Goal: Information Seeking & Learning: Check status

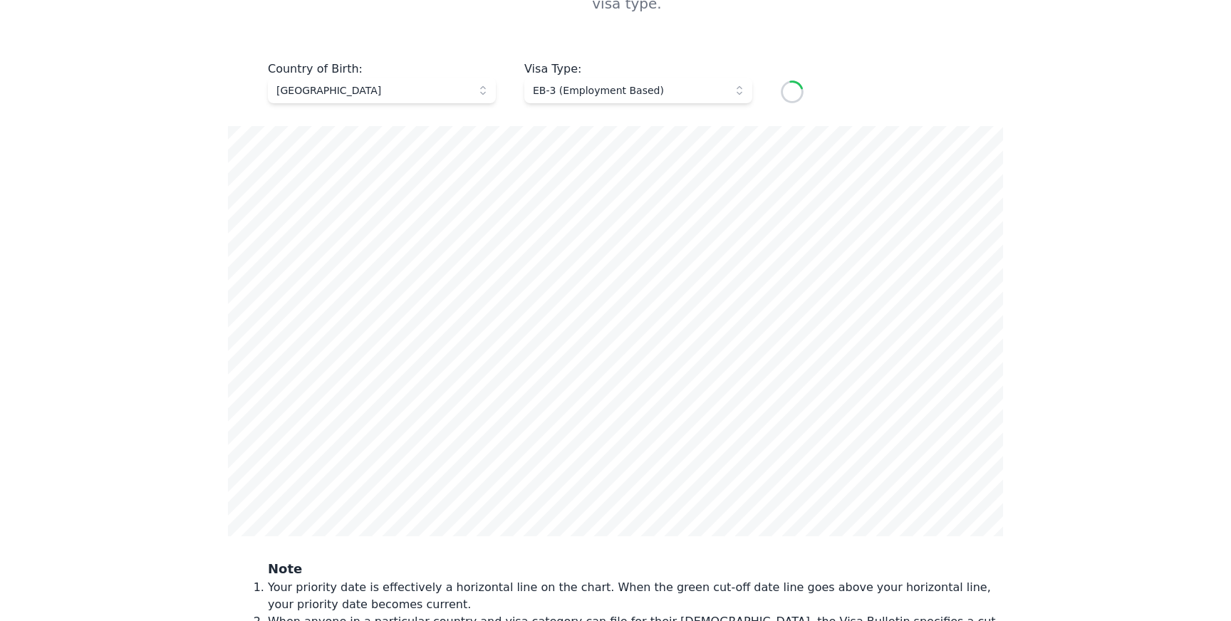
scroll to position [671, 0]
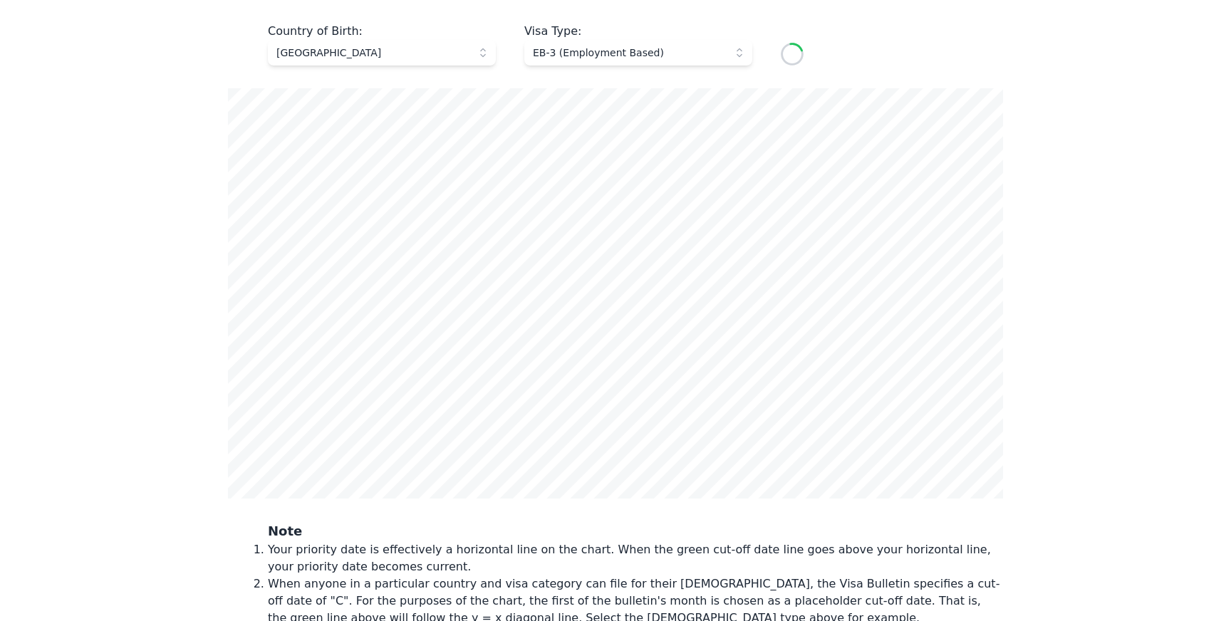
click at [404, 46] on span "[GEOGRAPHIC_DATA]" at bounding box center [372, 53] width 191 height 14
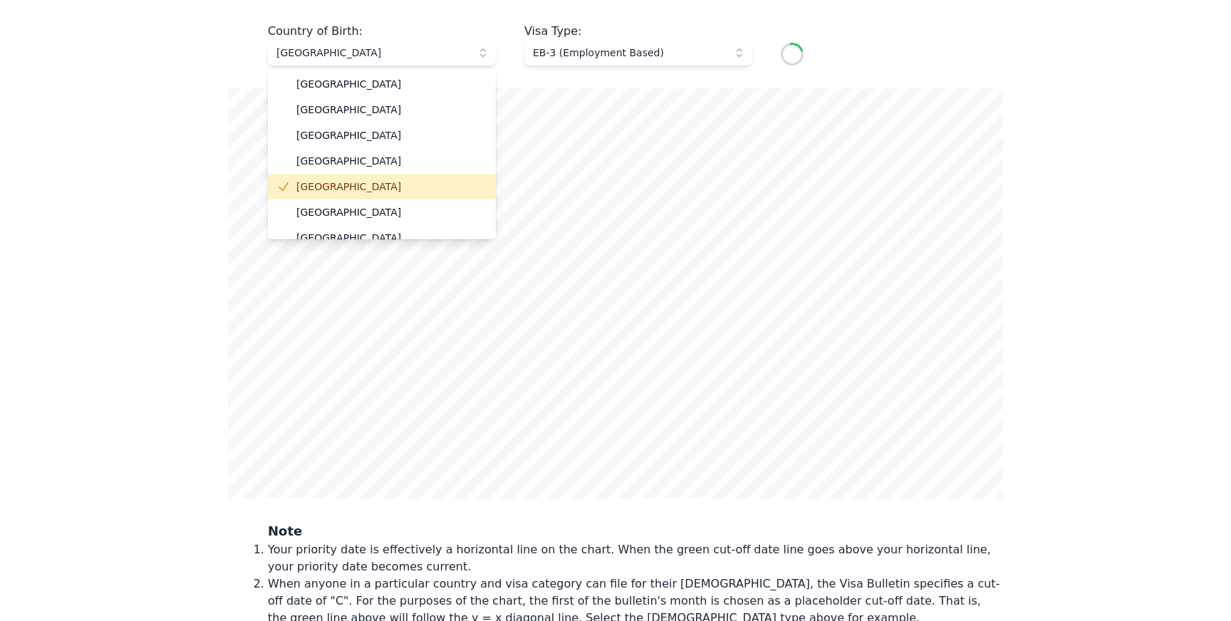
scroll to position [40, 0]
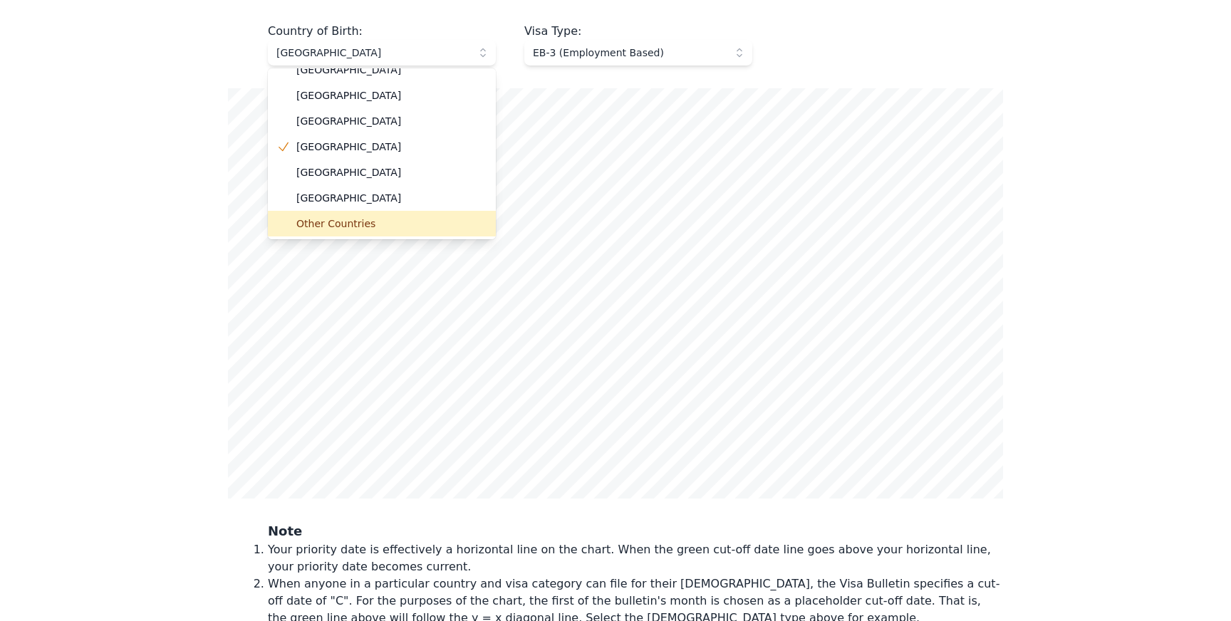
click at [344, 217] on span "Other Countries" at bounding box center [390, 224] width 188 height 14
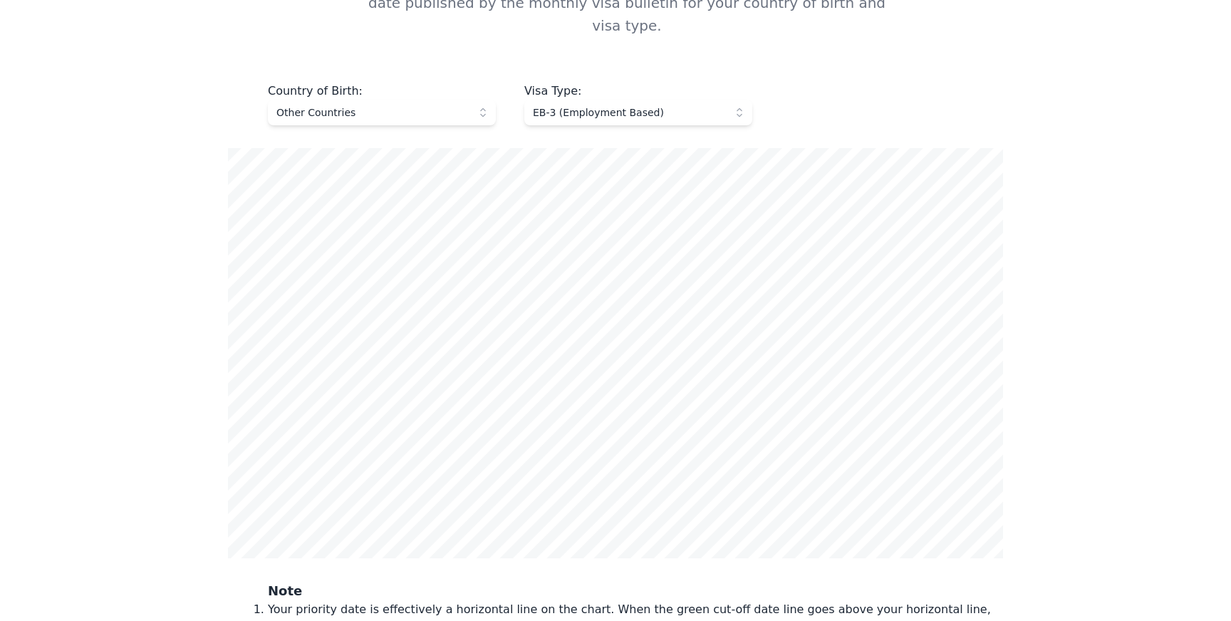
scroll to position [610, 0]
click at [577, 101] on button "EB-3 (Employment Based)" at bounding box center [639, 114] width 228 height 26
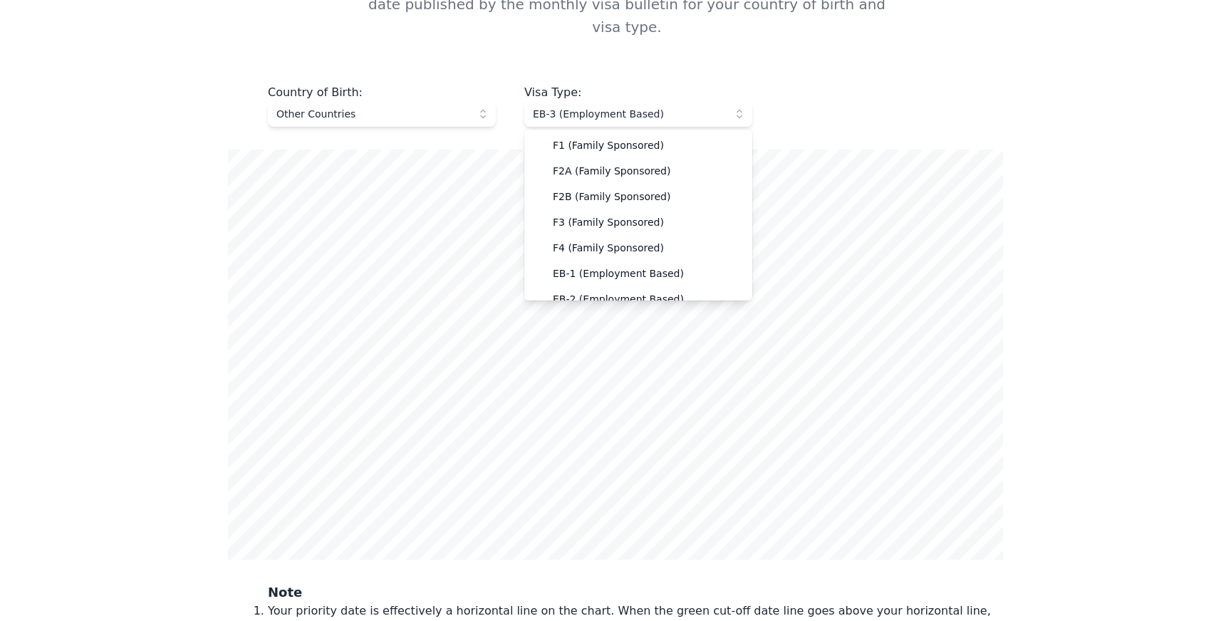
scroll to position [37, 0]
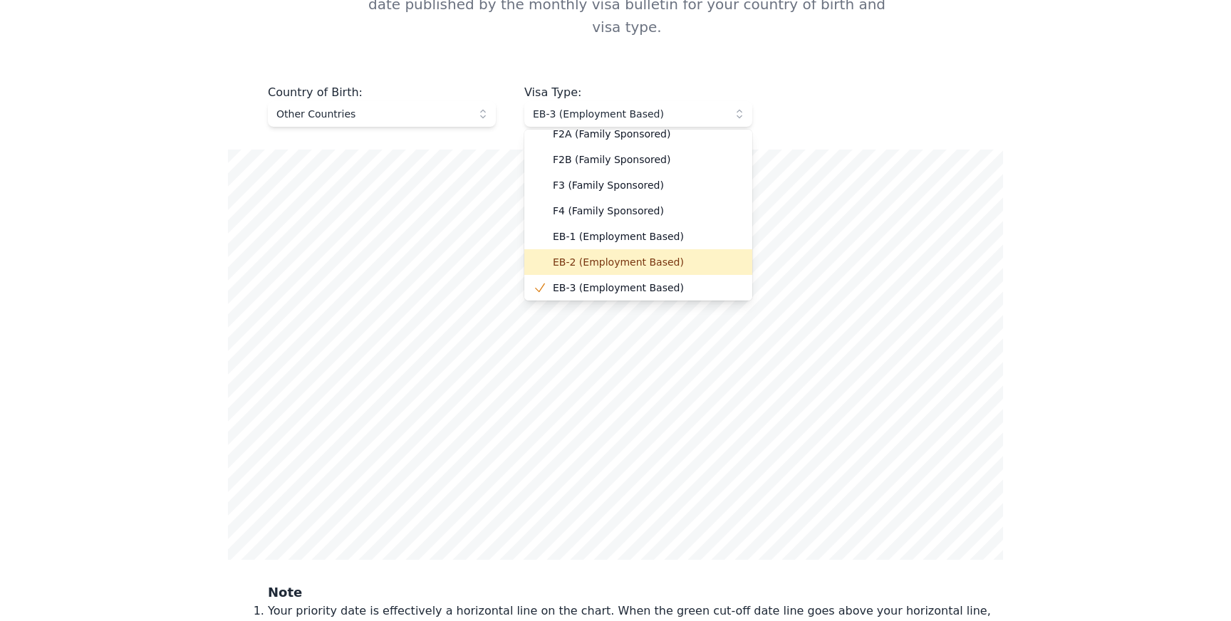
click at [613, 255] on span "EB-2 (Employment Based)" at bounding box center [647, 262] width 188 height 14
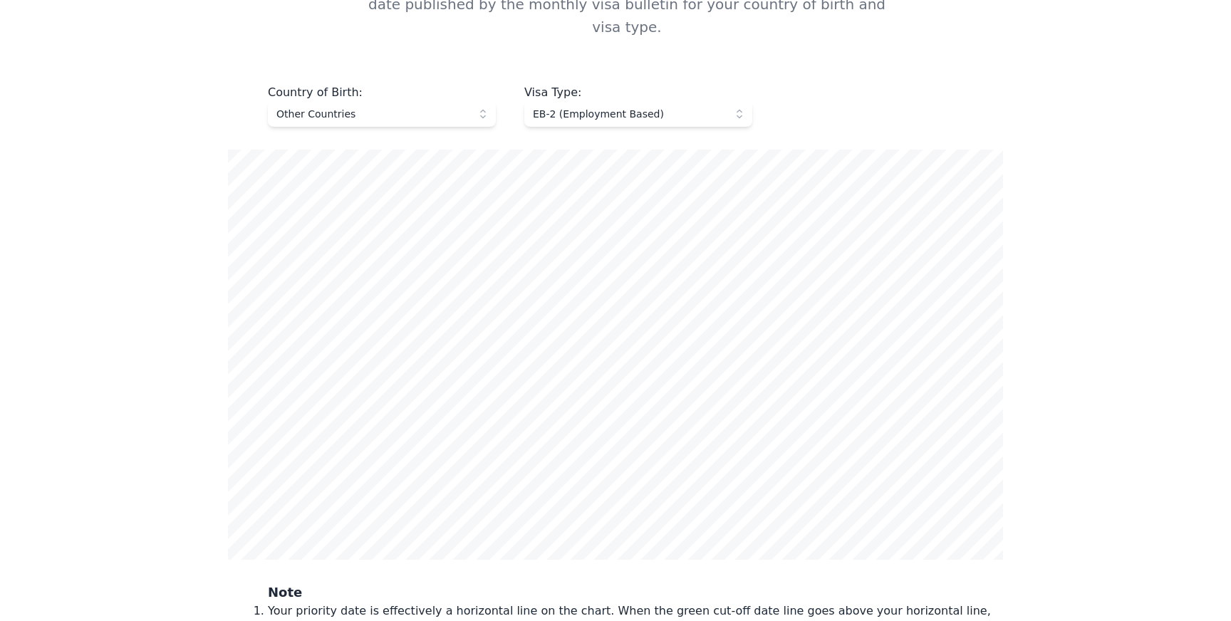
click at [604, 101] on button "EB-2 (Employment Based)" at bounding box center [639, 114] width 228 height 26
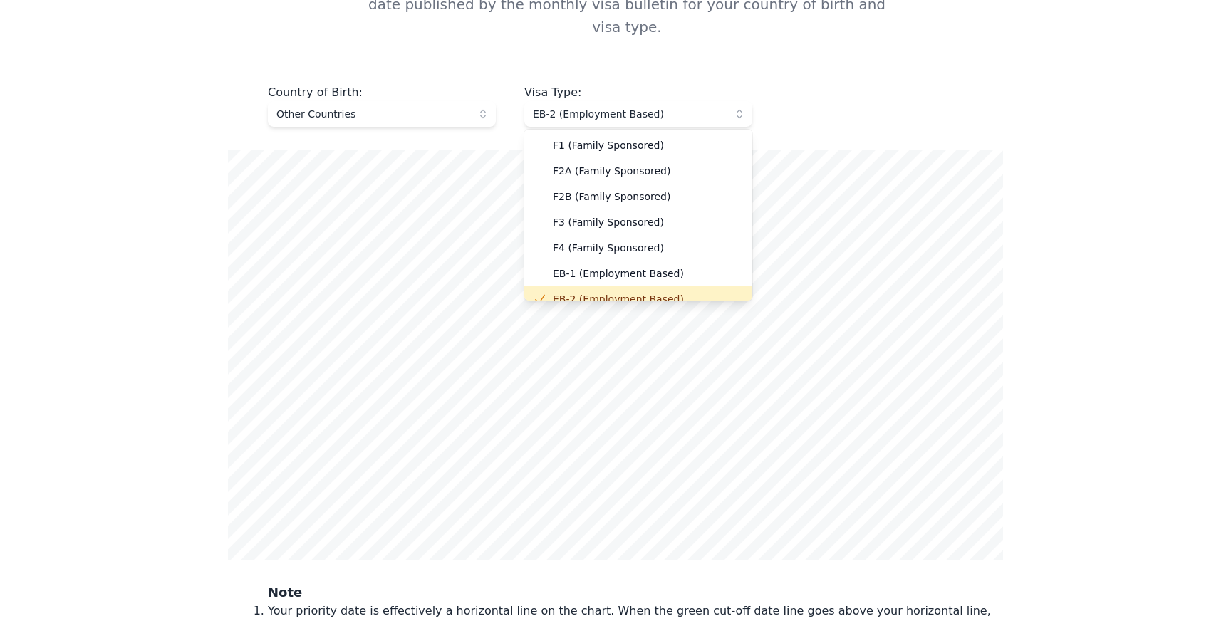
scroll to position [11, 0]
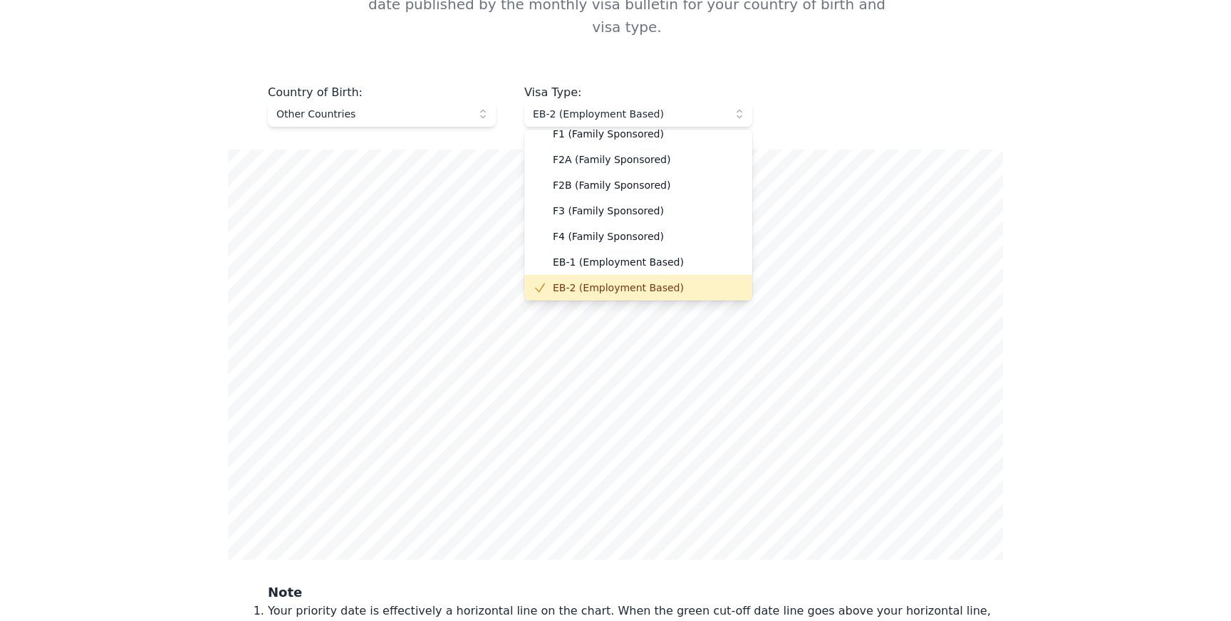
click at [850, 84] on div "Country of Birth : Other Countries Visa Type : EB-2 (Employment Based) F1 (Fami…" at bounding box center [615, 105] width 775 height 43
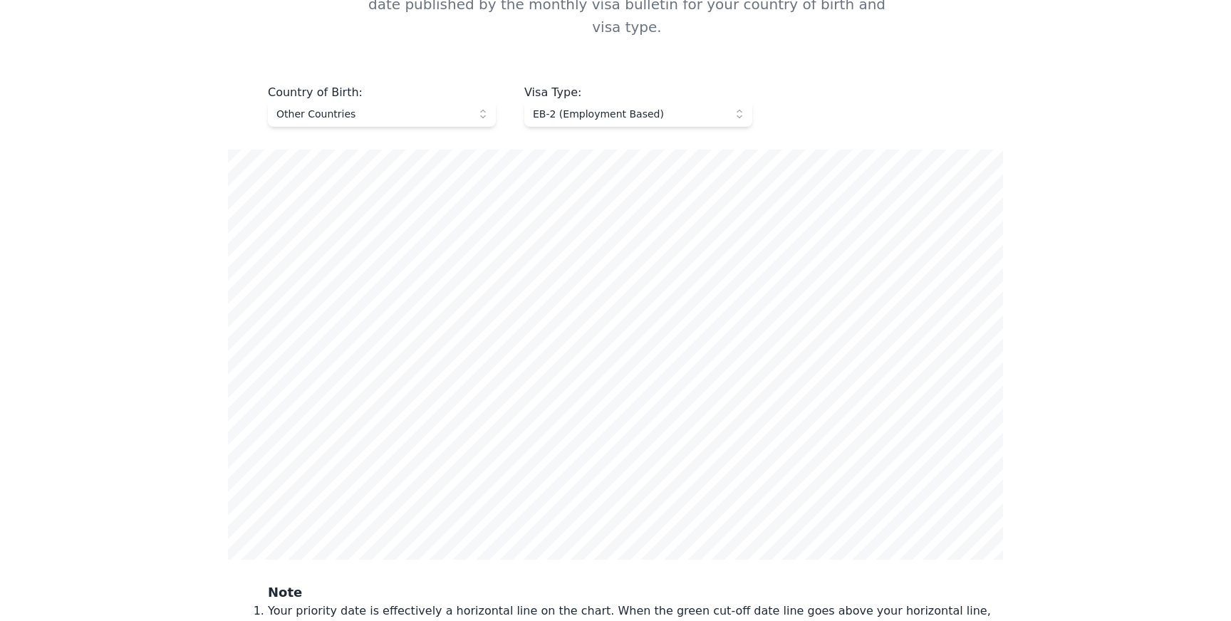
click at [608, 107] on span "EB-2 (Employment Based)" at bounding box center [628, 114] width 191 height 14
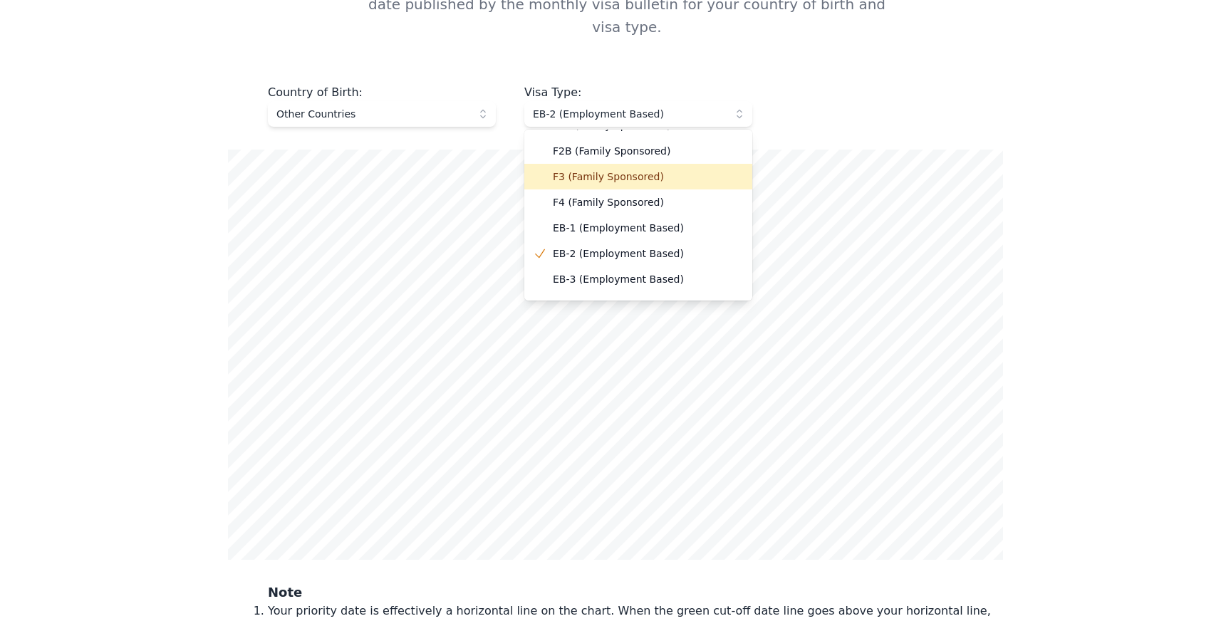
scroll to position [61, 0]
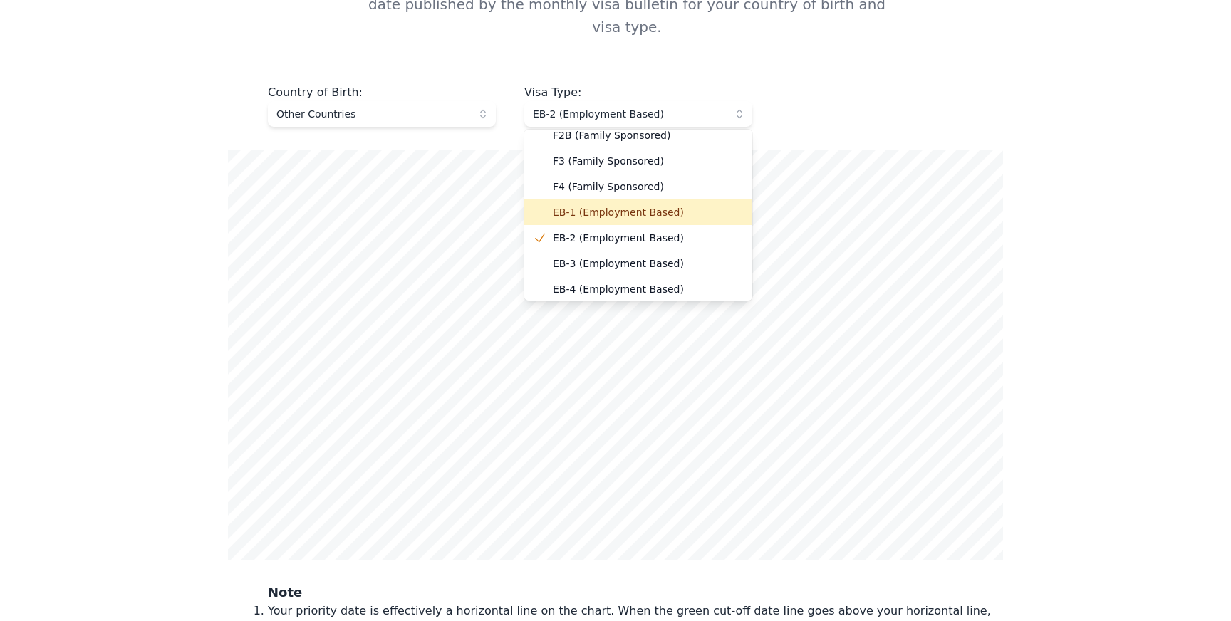
click at [609, 205] on span "EB-1 (Employment Based)" at bounding box center [647, 212] width 188 height 14
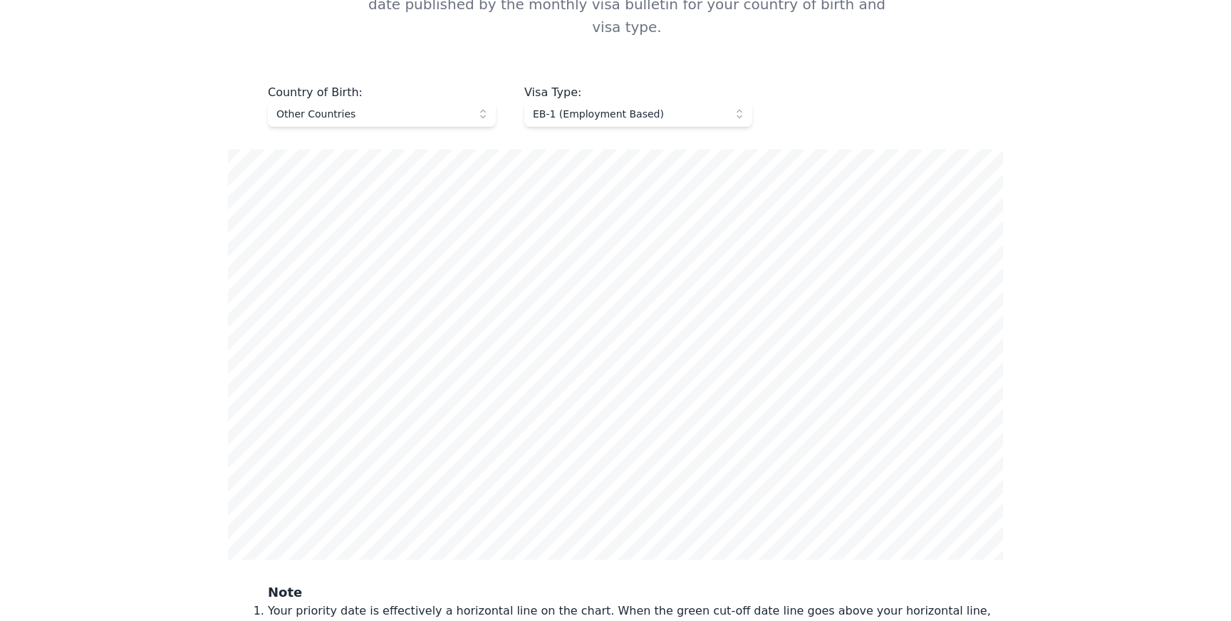
click at [607, 107] on span "EB-1 (Employment Based)" at bounding box center [628, 114] width 191 height 14
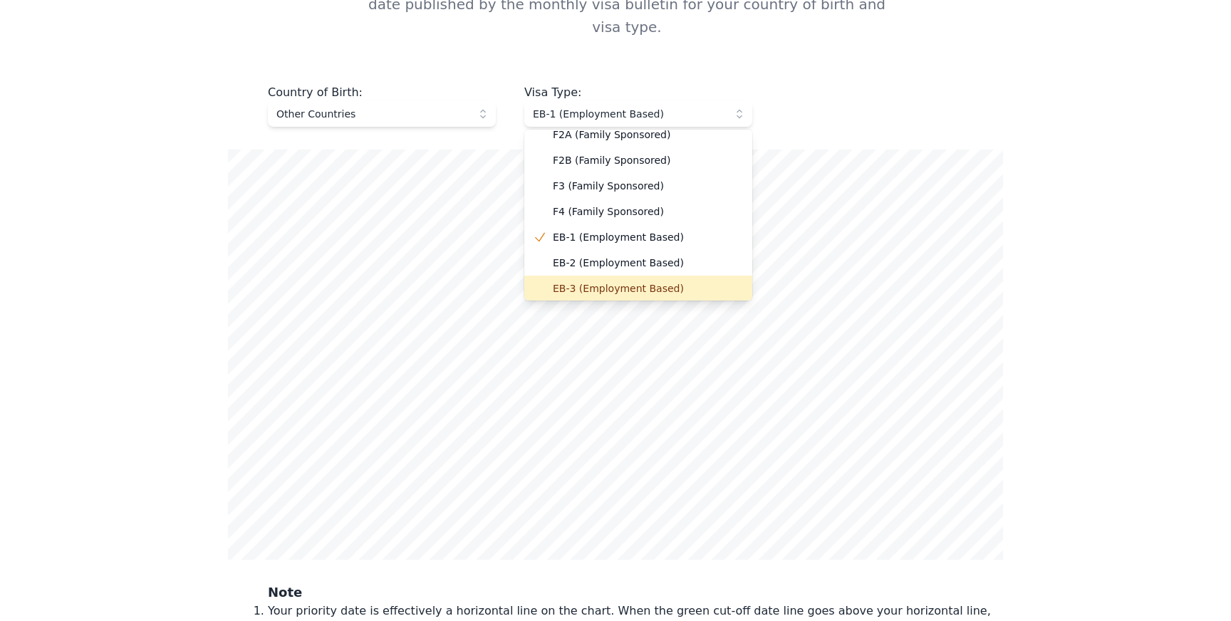
scroll to position [37, 0]
click at [624, 281] on span "EB-3 (Employment Based)" at bounding box center [647, 288] width 188 height 14
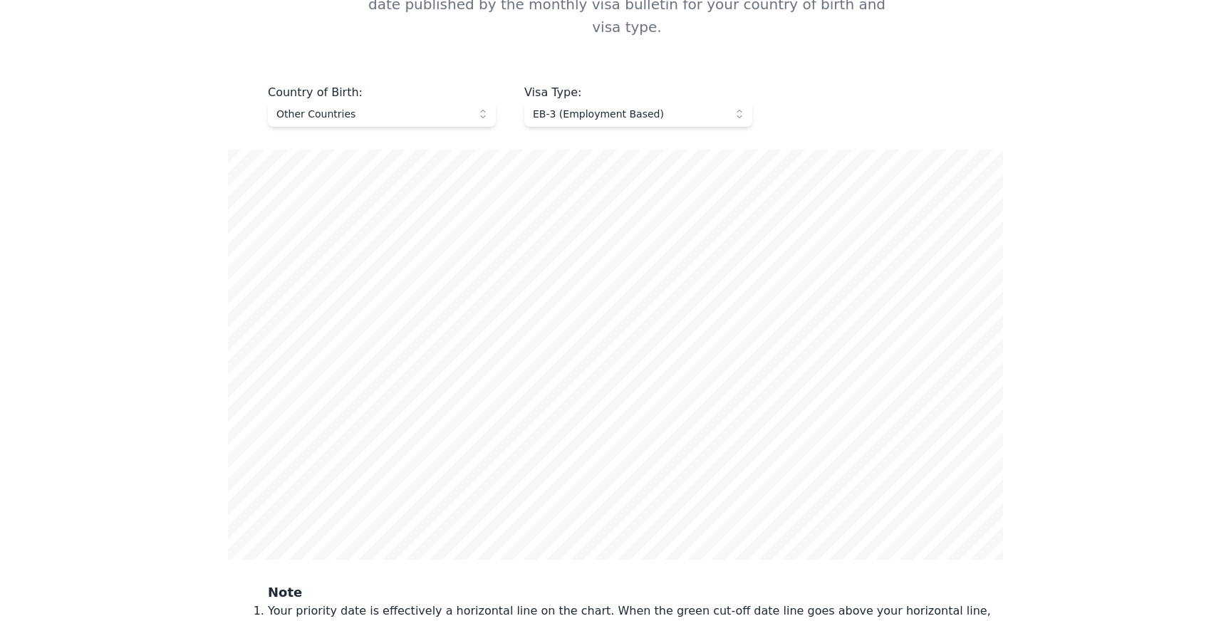
click at [436, 101] on button "Other Countries" at bounding box center [382, 114] width 228 height 26
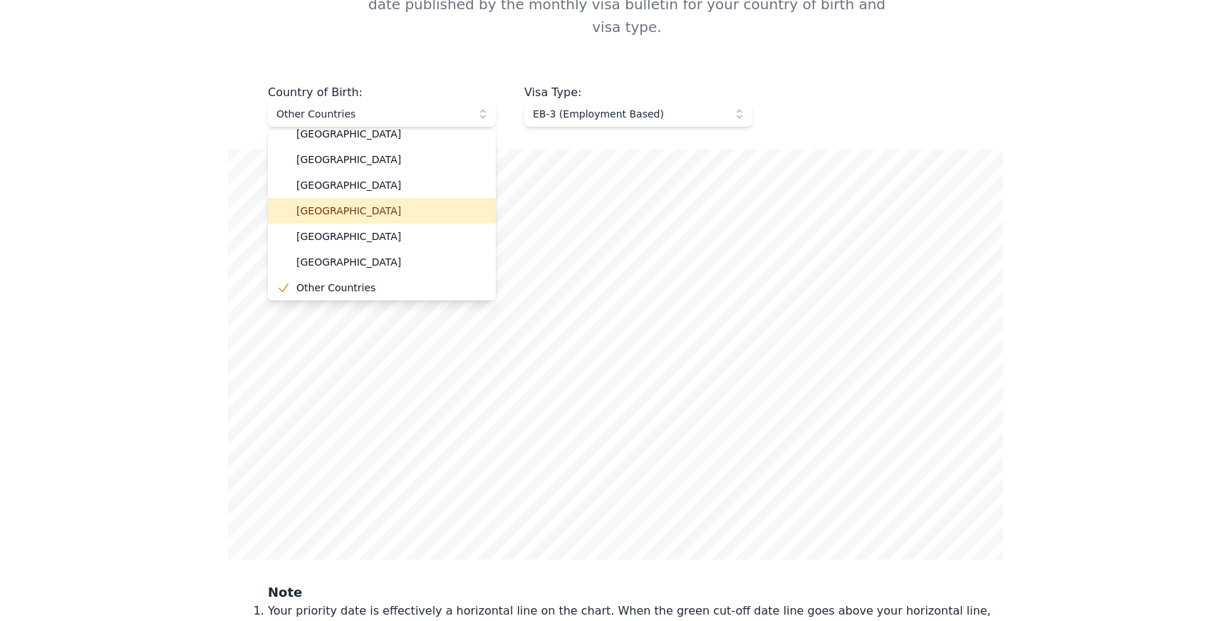
scroll to position [40, 0]
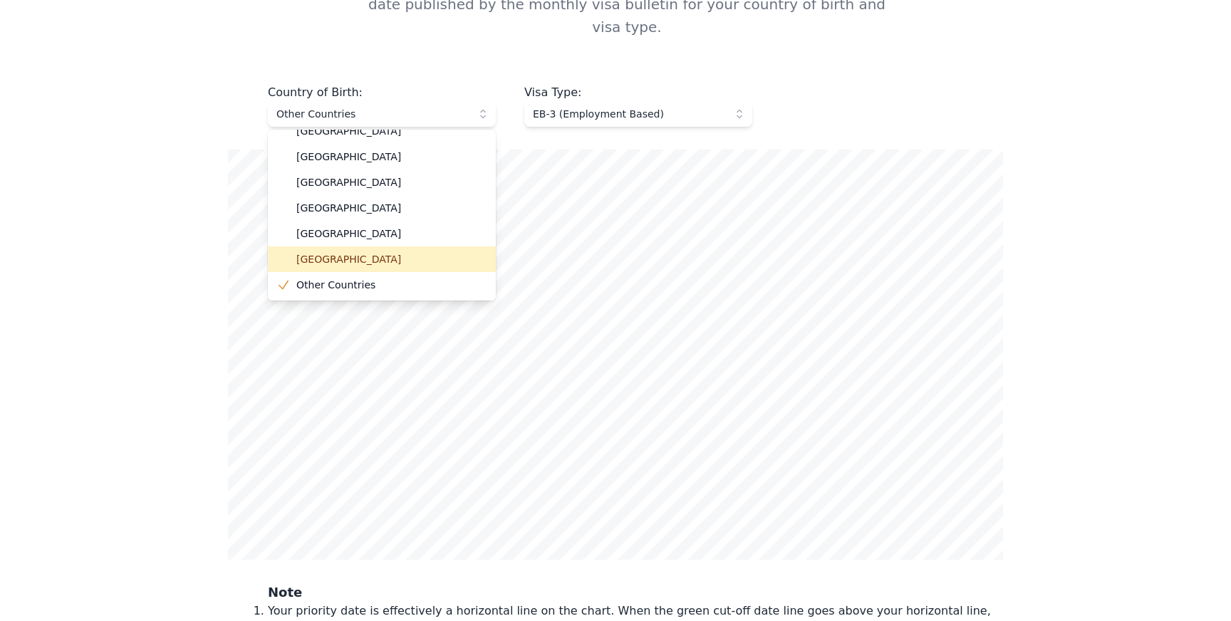
click at [410, 252] on span "[GEOGRAPHIC_DATA]" at bounding box center [390, 259] width 188 height 14
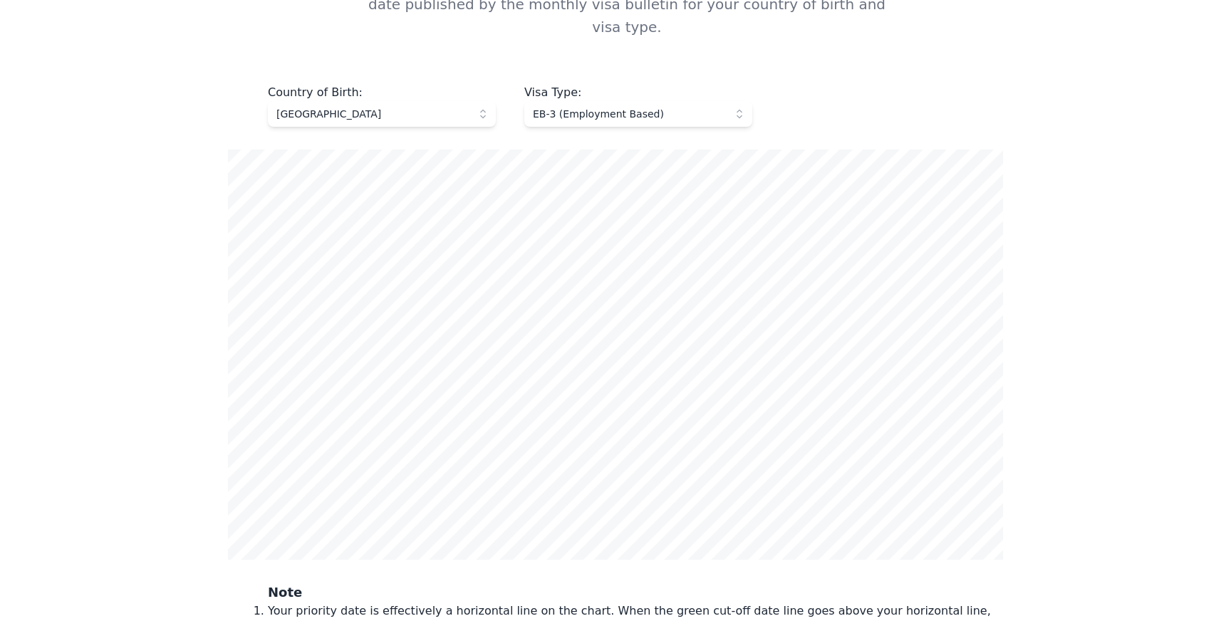
click at [418, 107] on span "[GEOGRAPHIC_DATA]" at bounding box center [372, 114] width 191 height 14
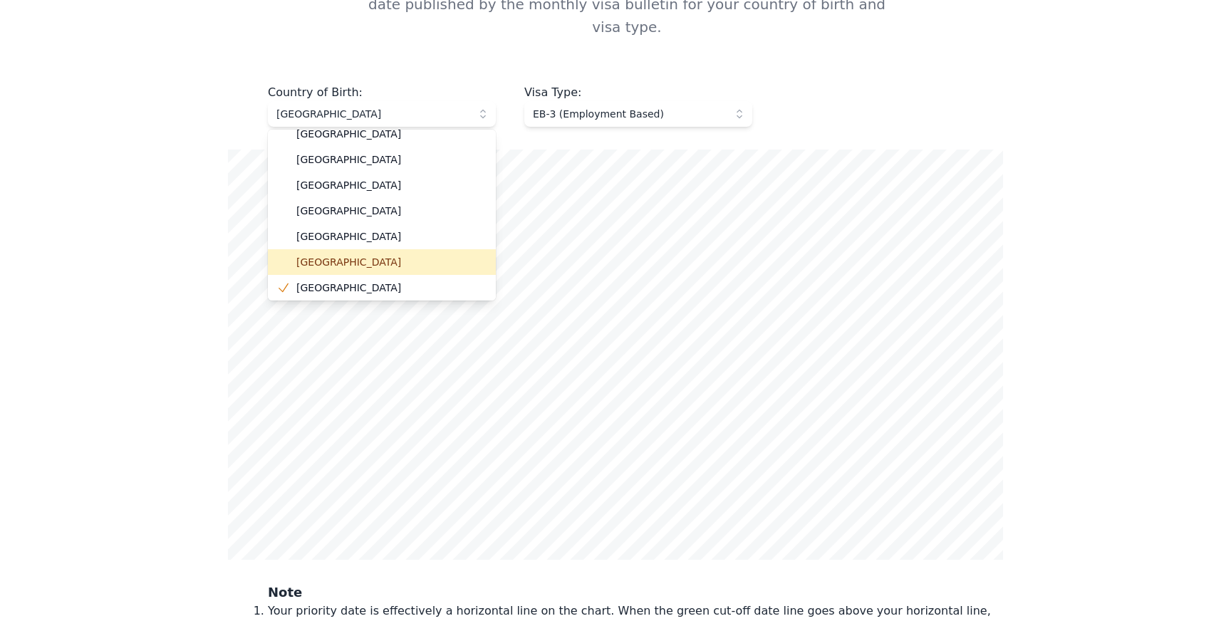
scroll to position [0, 0]
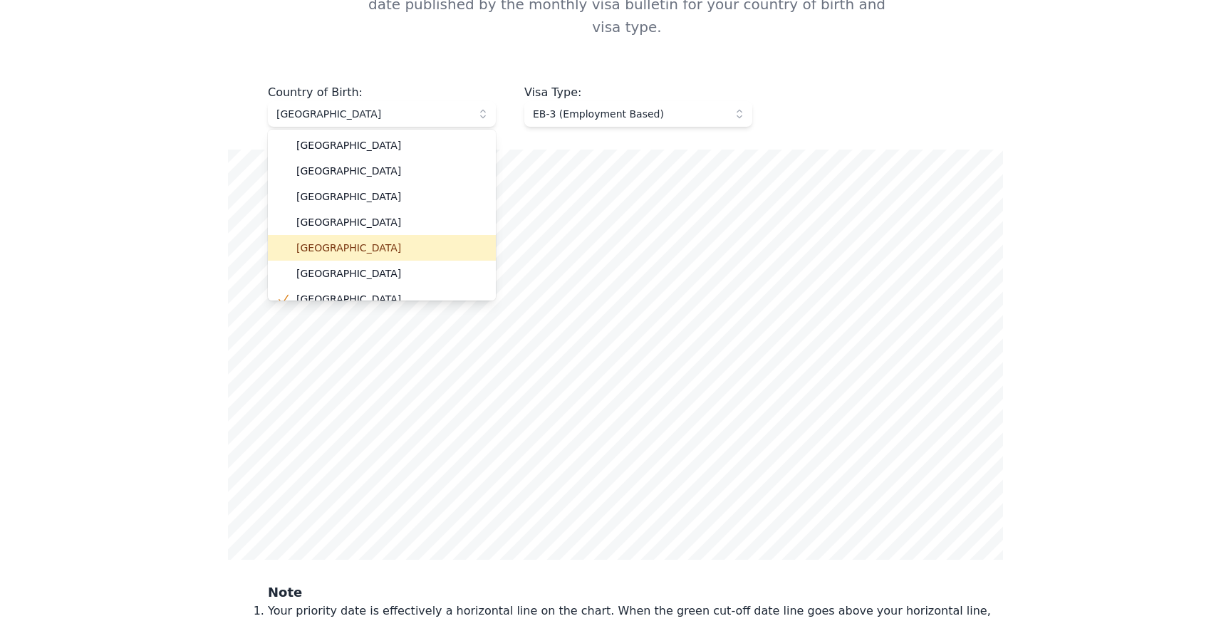
click at [397, 241] on span "[GEOGRAPHIC_DATA]" at bounding box center [390, 248] width 188 height 14
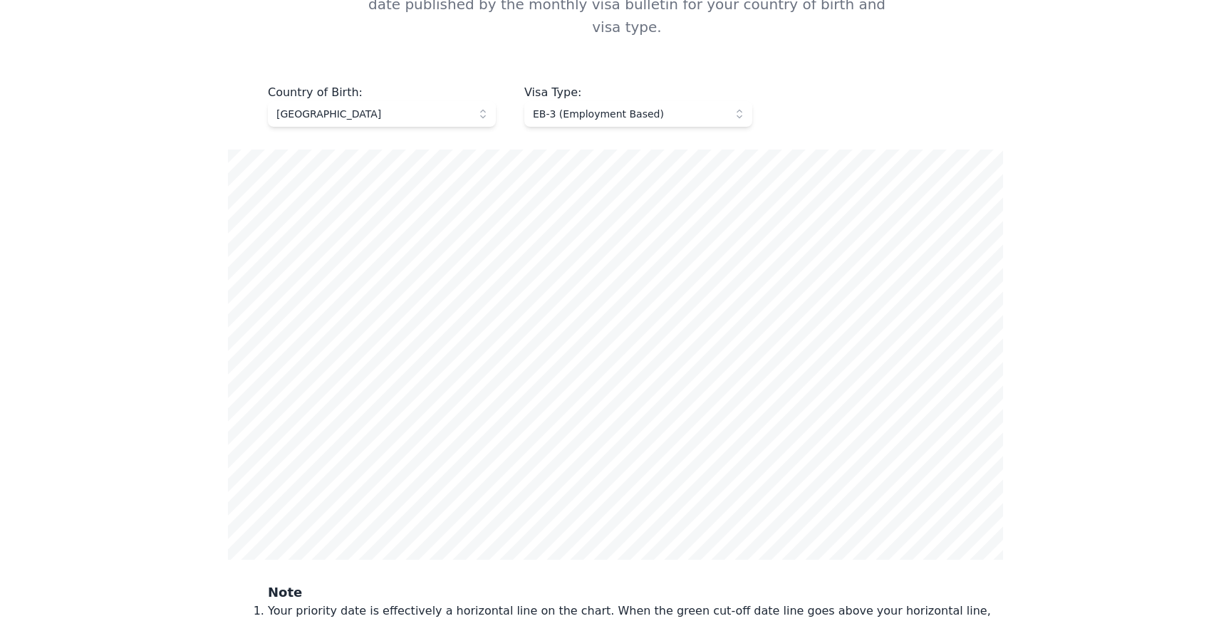
click at [355, 107] on span "[GEOGRAPHIC_DATA]" at bounding box center [372, 114] width 191 height 14
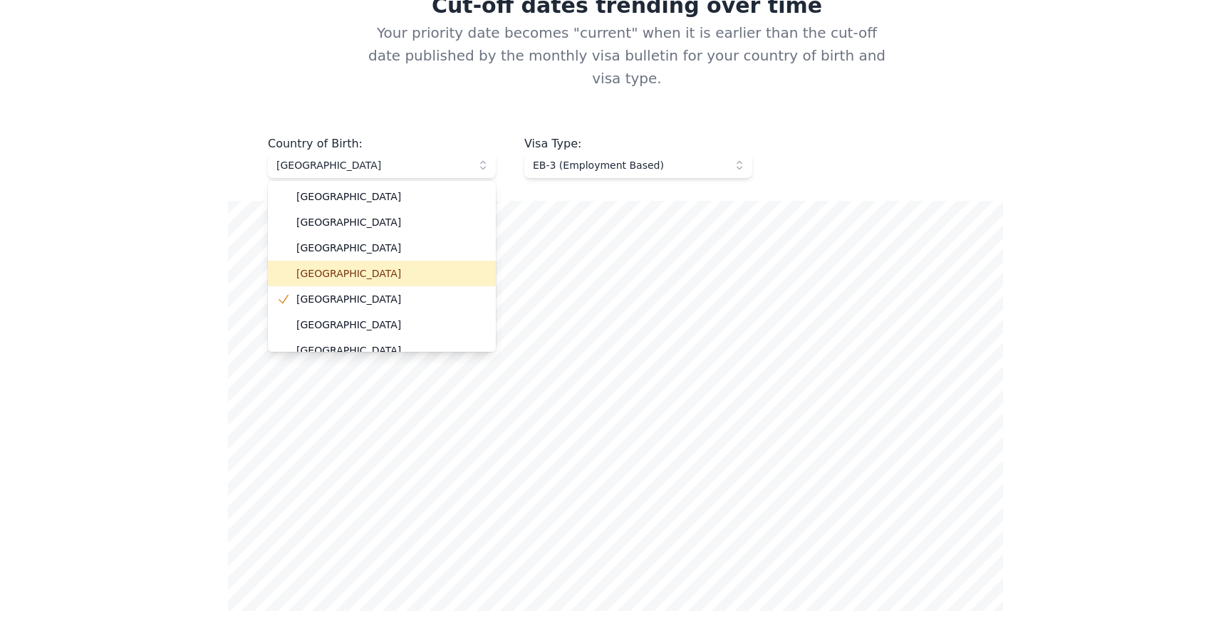
scroll to position [557, 0]
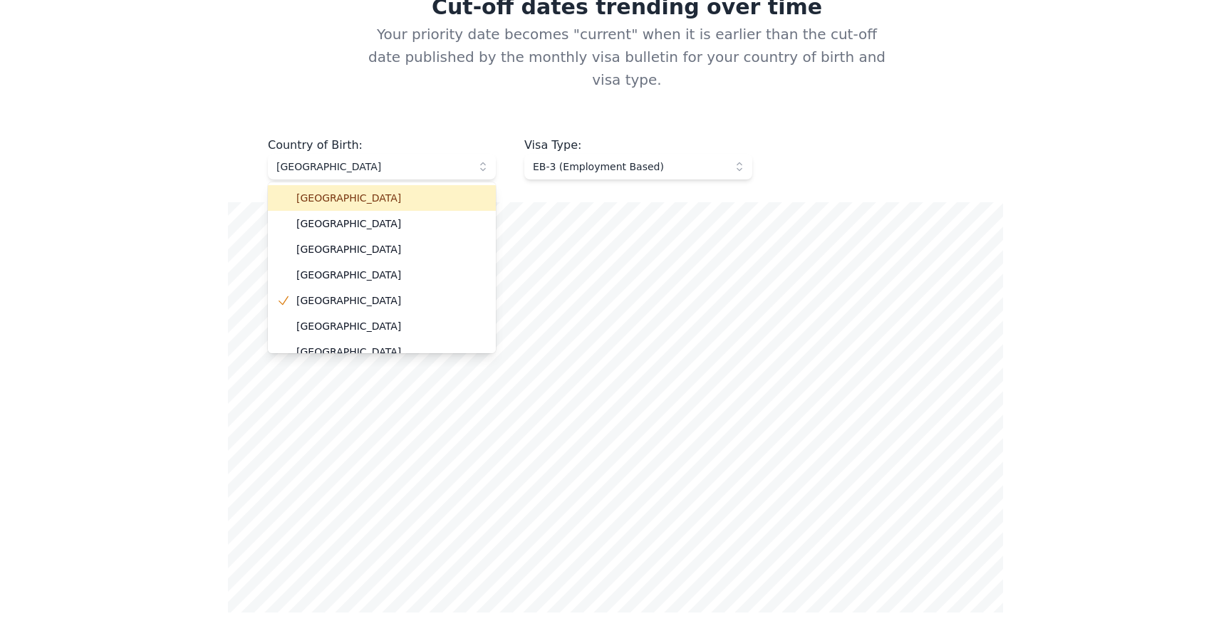
click at [355, 191] on span "[GEOGRAPHIC_DATA]" at bounding box center [390, 198] width 188 height 14
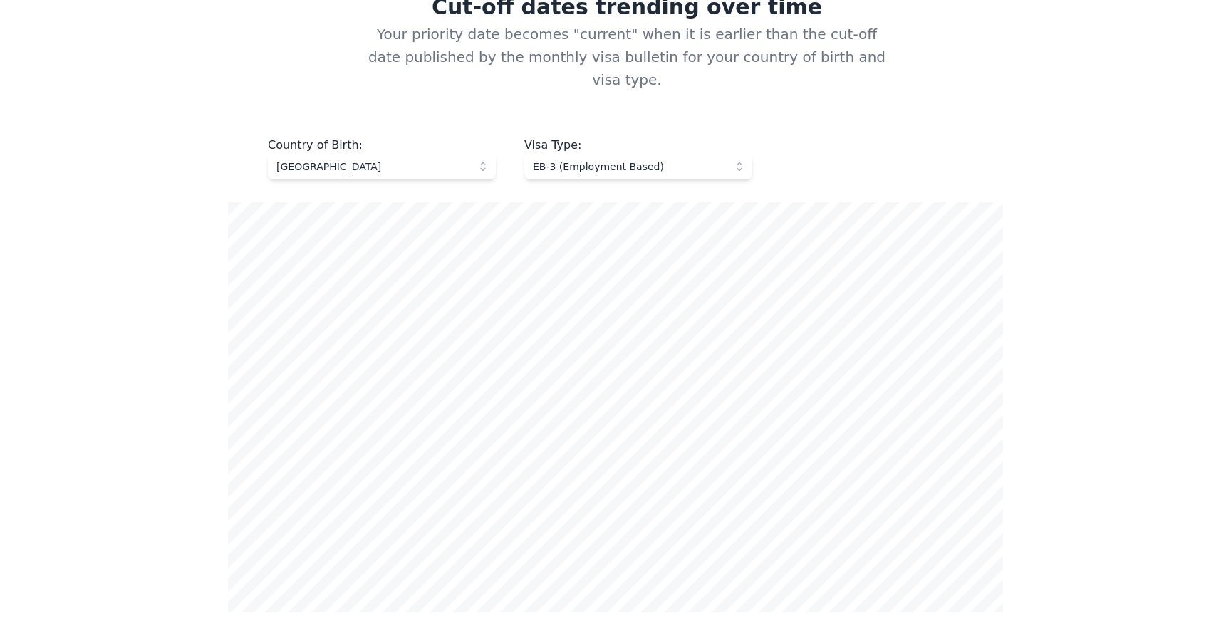
click at [359, 160] on span "[GEOGRAPHIC_DATA]" at bounding box center [372, 167] width 191 height 14
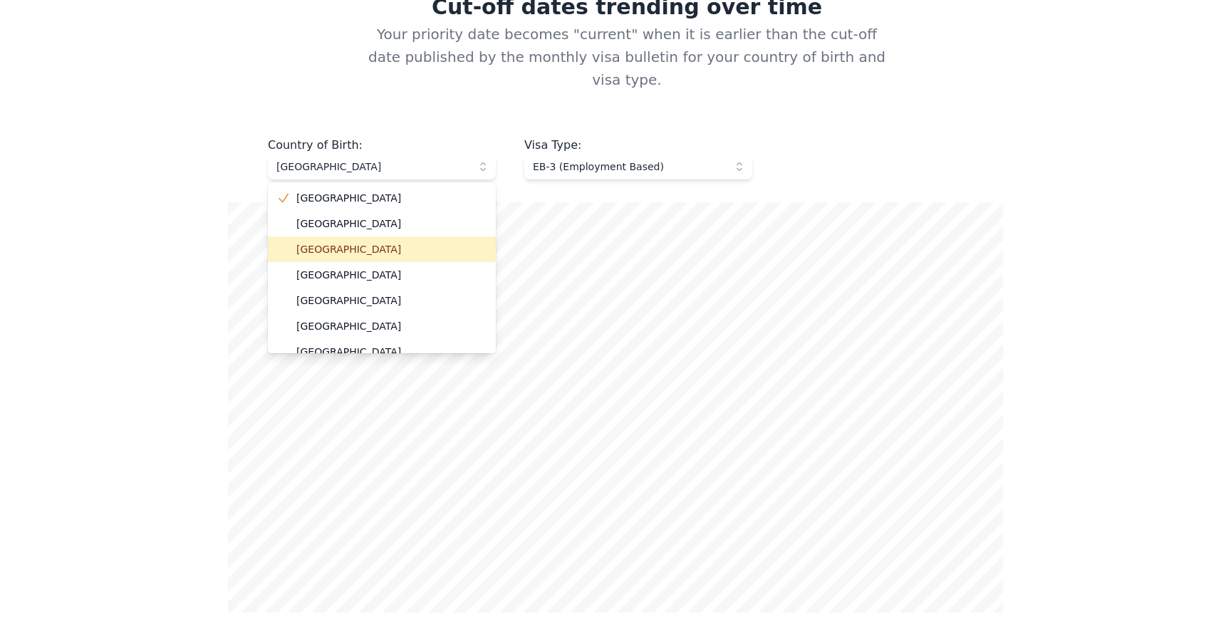
click at [354, 237] on li "[GEOGRAPHIC_DATA]" at bounding box center [382, 250] width 228 height 26
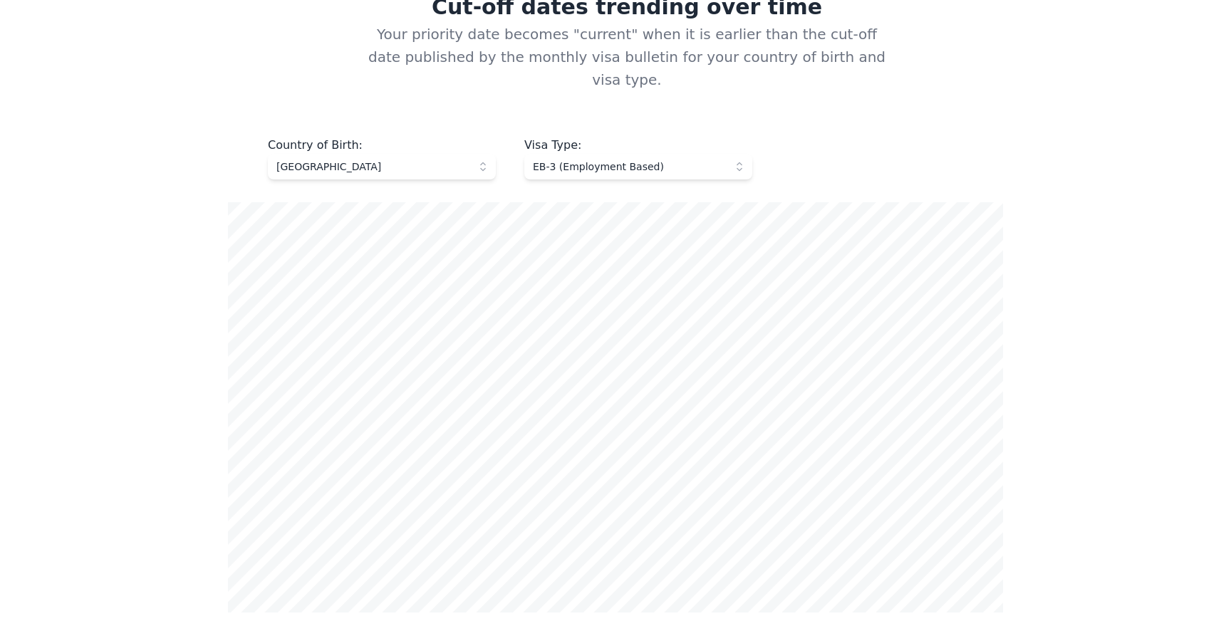
click at [357, 161] on div "Country of Birth : [DEMOGRAPHIC_DATA] Visa Type : EB-3 (Employment Based) Note …" at bounding box center [615, 473] width 775 height 673
click at [358, 160] on span "[GEOGRAPHIC_DATA]" at bounding box center [372, 167] width 191 height 14
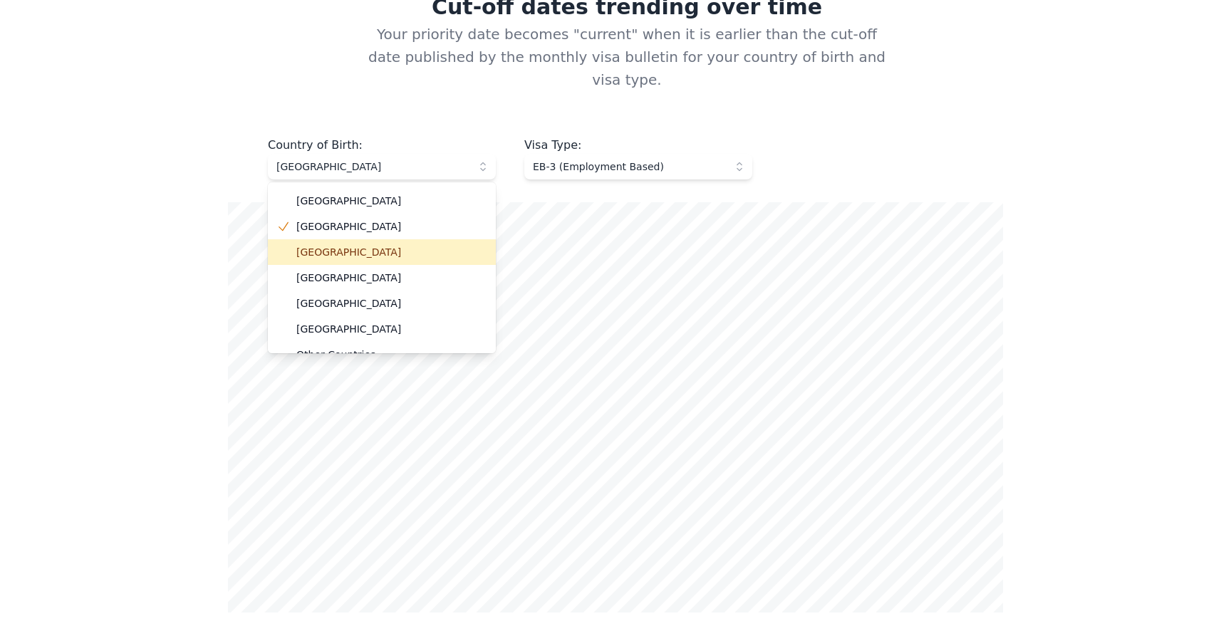
scroll to position [40, 0]
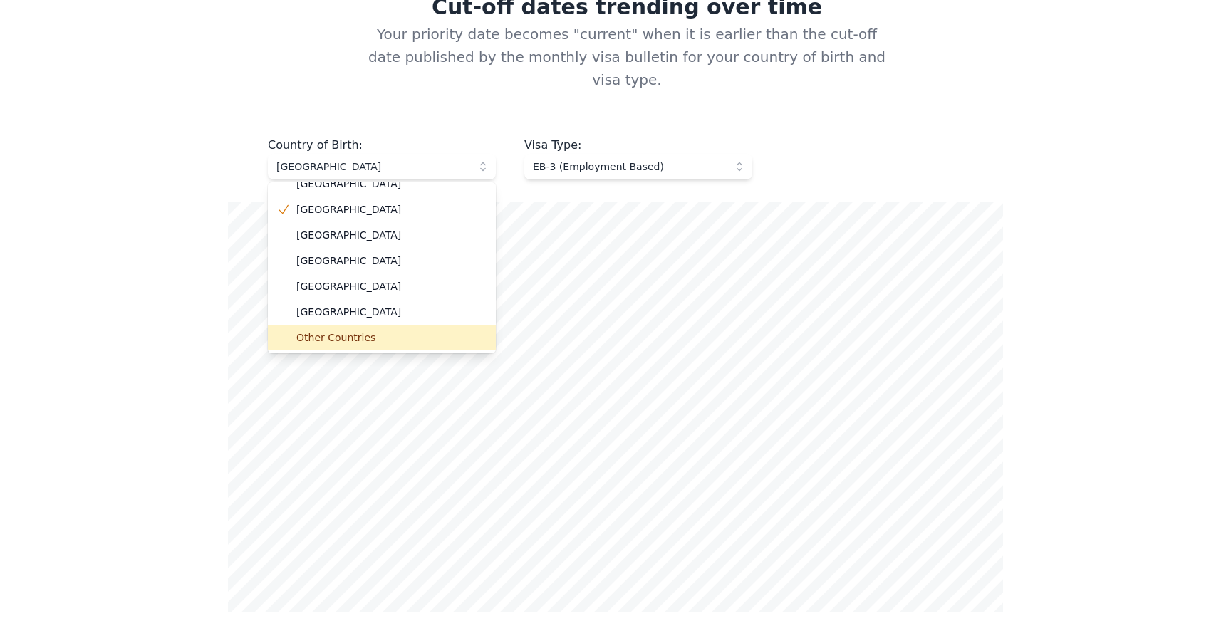
click at [353, 331] on span "Other Countries" at bounding box center [390, 338] width 188 height 14
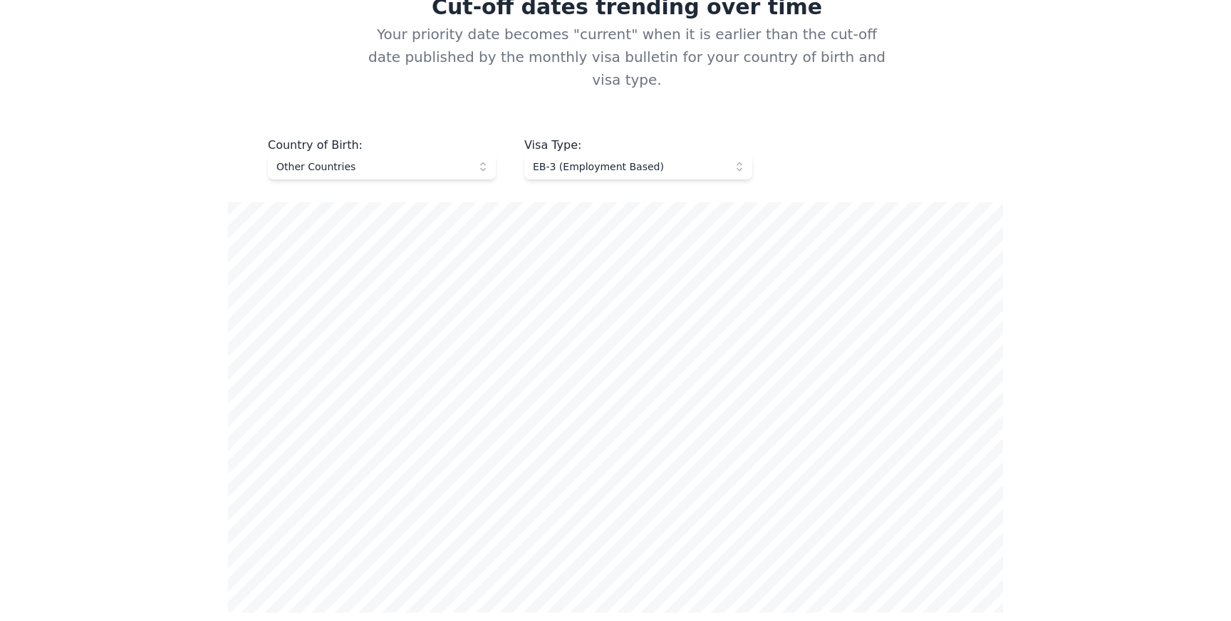
click at [220, 166] on div "Cut-off dates trending over time Your priority date becomes "current" when it i…" at bounding box center [616, 401] width 844 height 815
click at [311, 162] on div "Country of Birth : Other Countries Visa Type : EB-3 (Employment Based) Note You…" at bounding box center [615, 473] width 775 height 673
click at [311, 155] on button "Other Countries" at bounding box center [382, 167] width 228 height 26
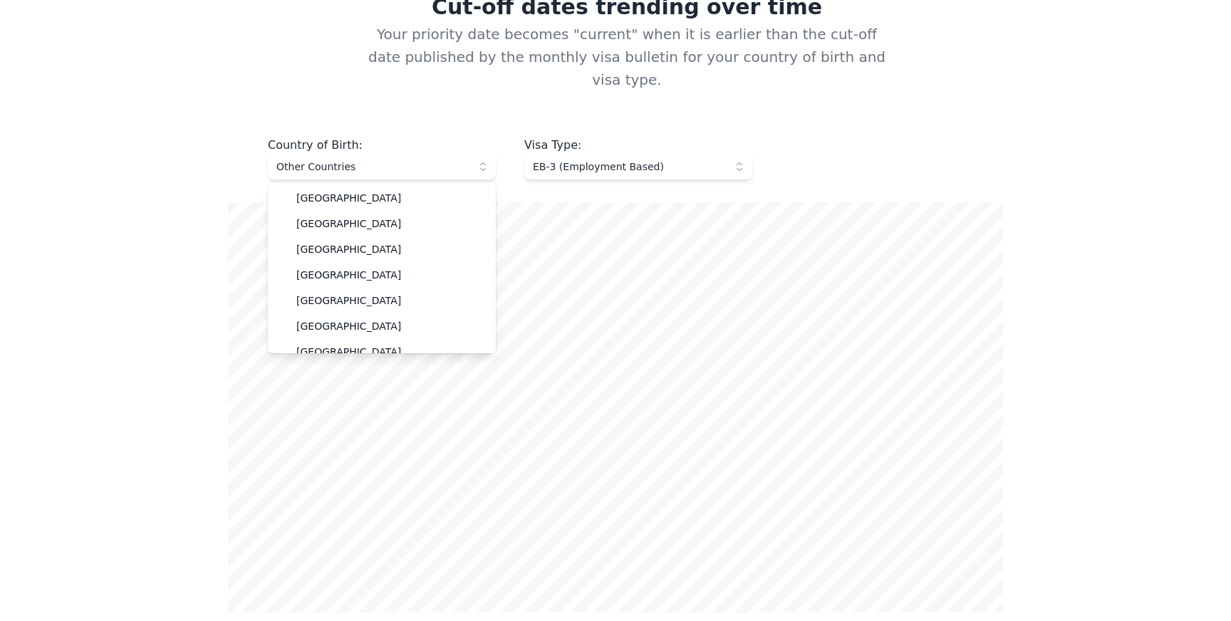
scroll to position [37, 0]
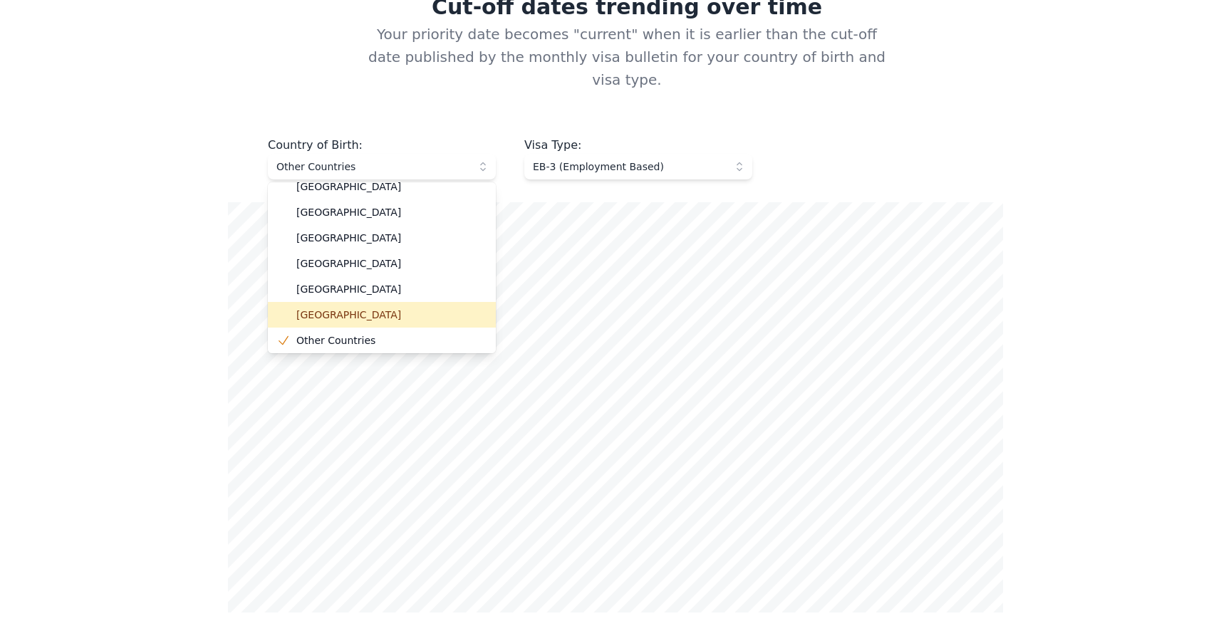
click at [312, 302] on li "[GEOGRAPHIC_DATA]" at bounding box center [382, 315] width 228 height 26
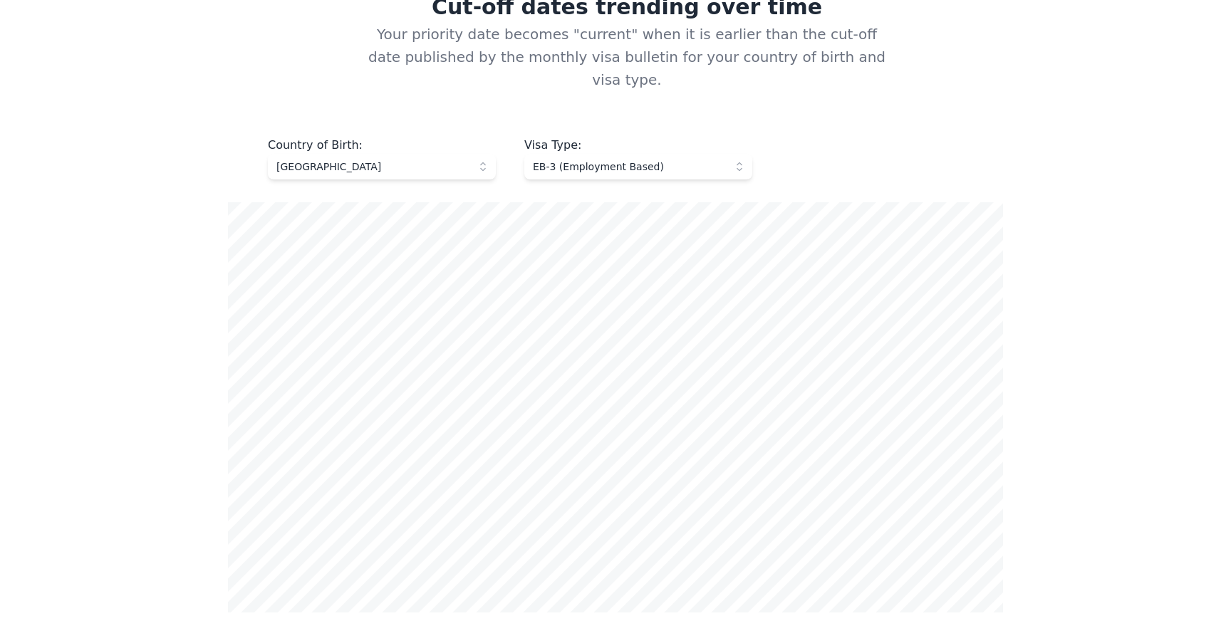
click at [328, 160] on span "[GEOGRAPHIC_DATA]" at bounding box center [372, 167] width 191 height 14
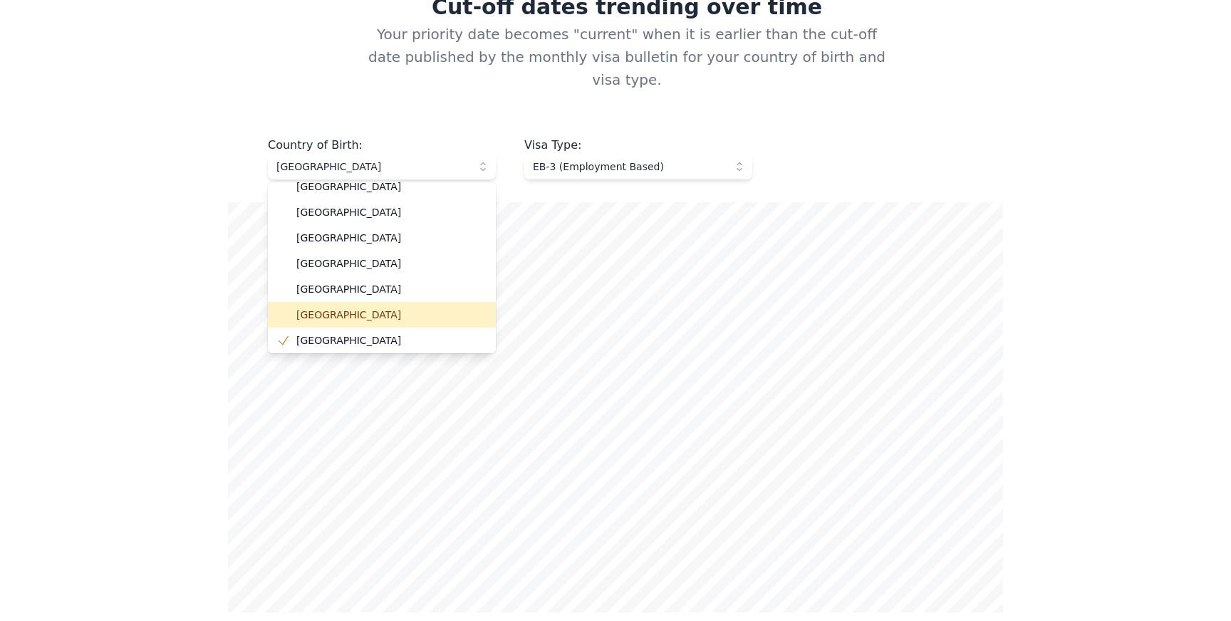
scroll to position [40, 0]
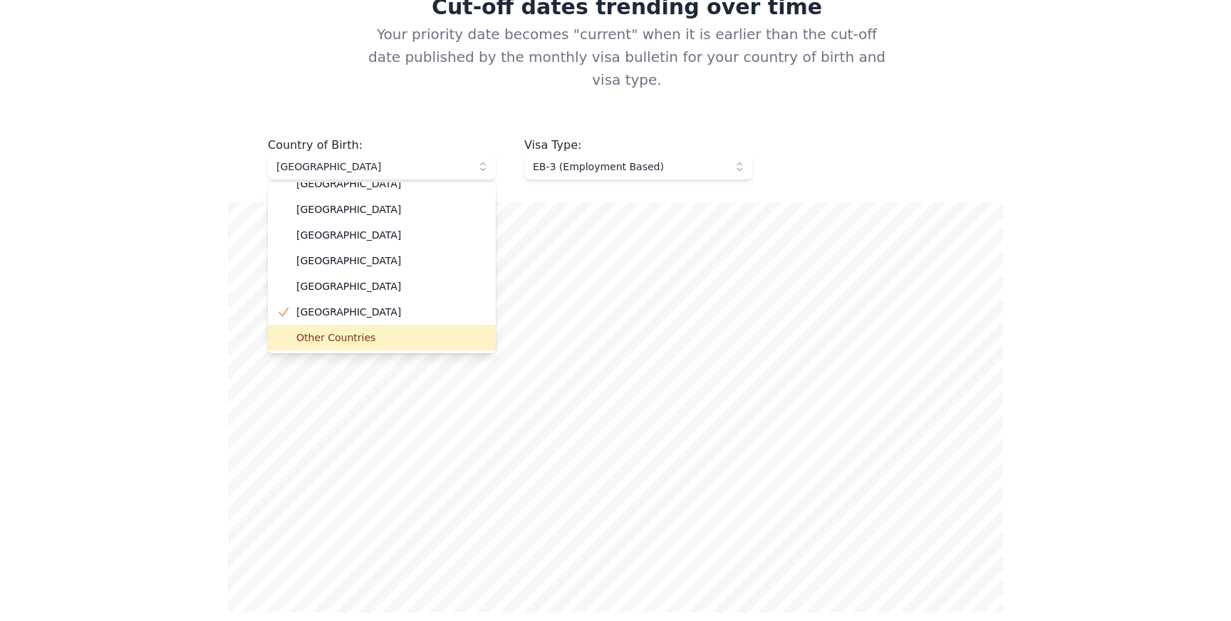
click at [332, 331] on span "Other Countries" at bounding box center [390, 338] width 188 height 14
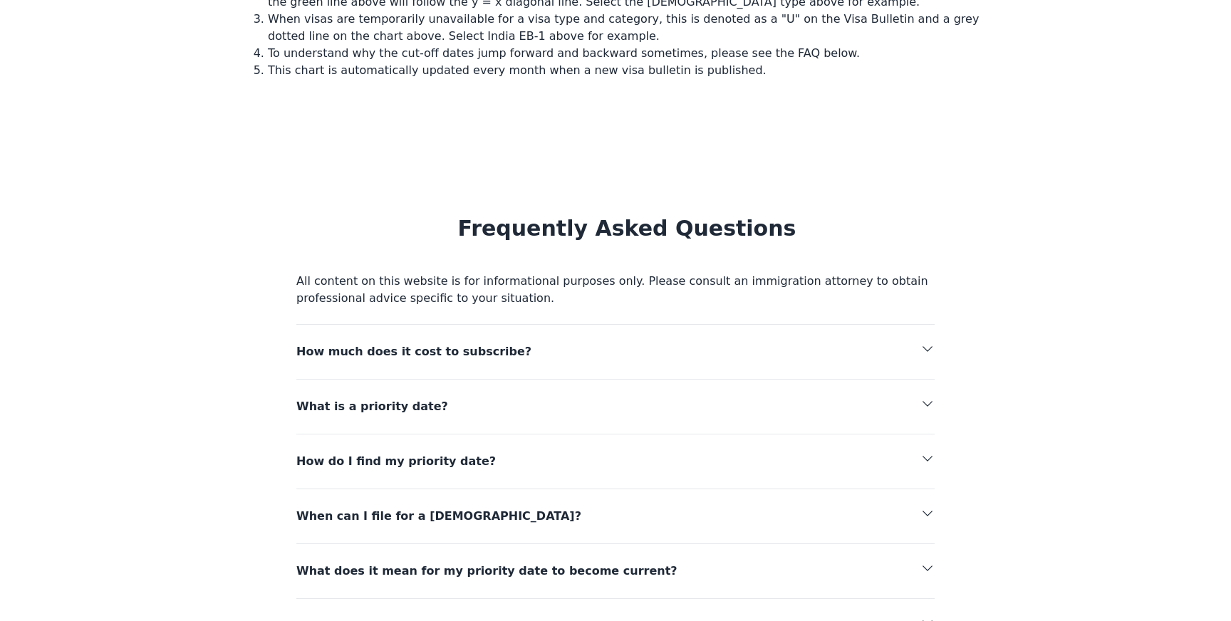
scroll to position [1475, 0]
